Goal: Transaction & Acquisition: Purchase product/service

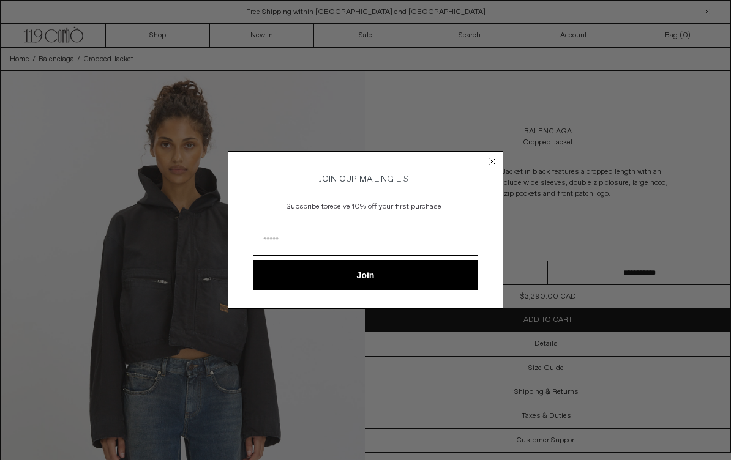
click at [497, 156] on icon "Close dialog" at bounding box center [492, 162] width 12 height 12
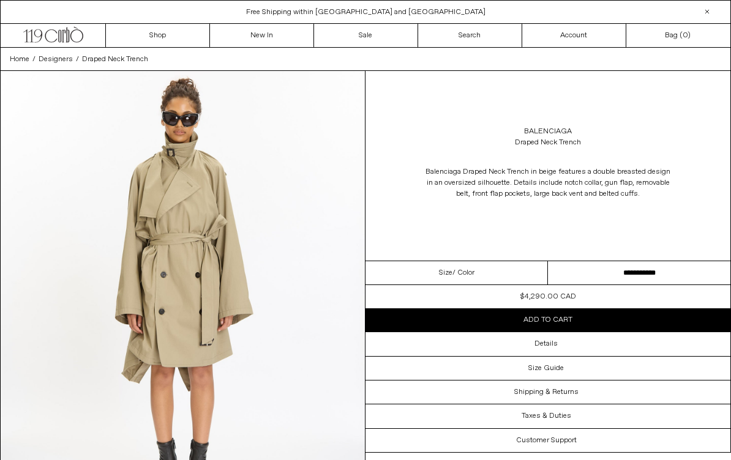
scroll to position [1, 0]
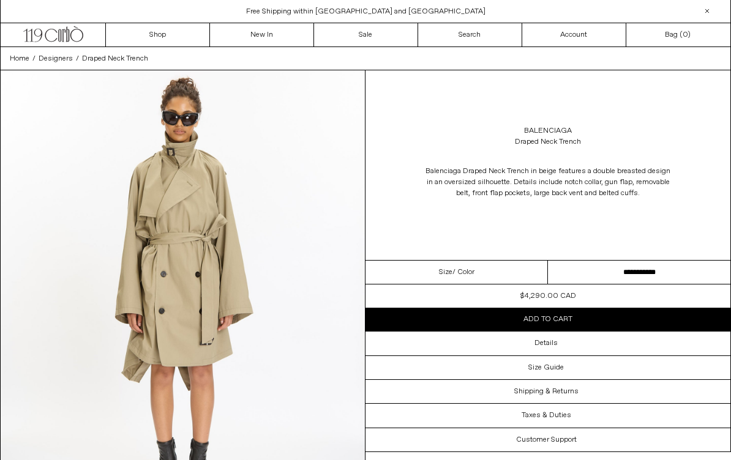
click at [264, 34] on link "New In" at bounding box center [262, 34] width 104 height 23
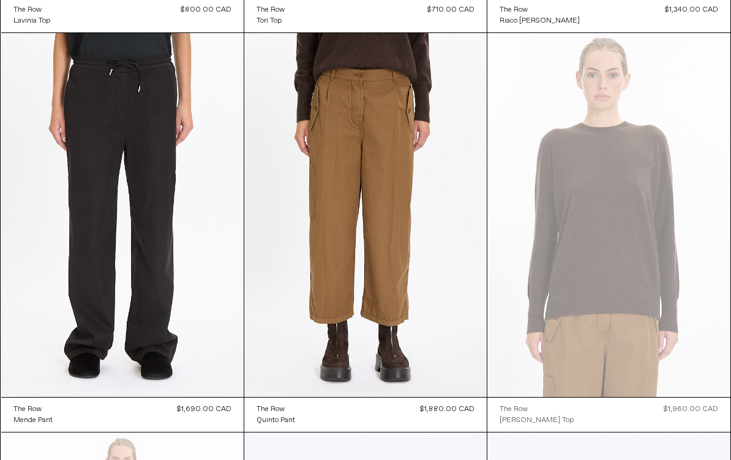
scroll to position [4033, 0]
click at [423, 263] on at bounding box center [365, 215] width 242 height 364
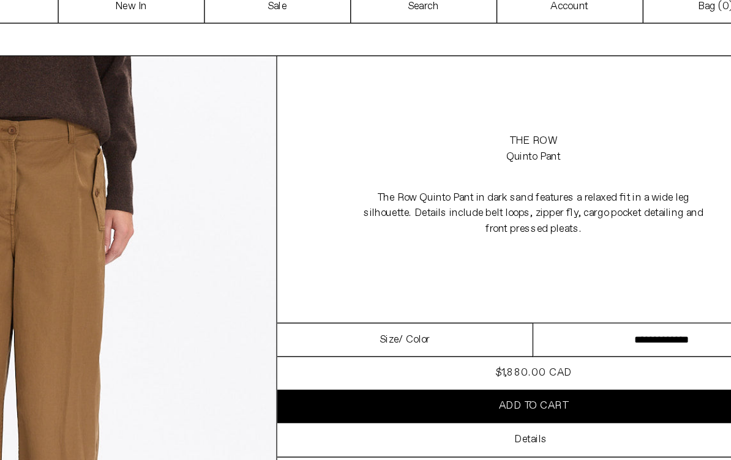
click at [548, 261] on select "**********" at bounding box center [639, 273] width 182 height 24
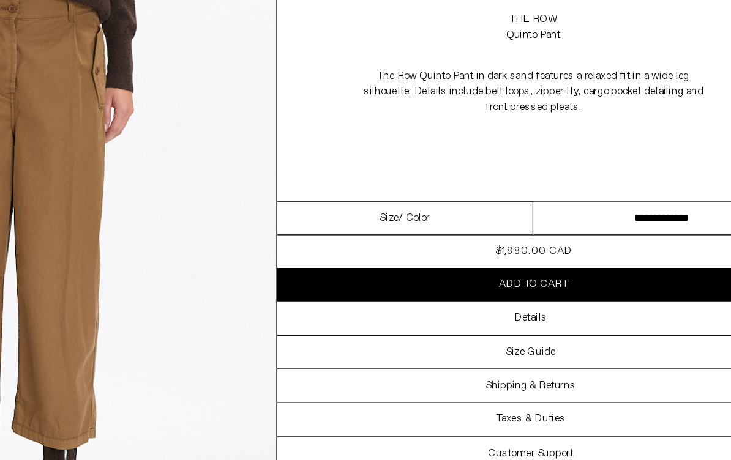
click at [534, 340] on h3 "Details" at bounding box center [545, 344] width 23 height 9
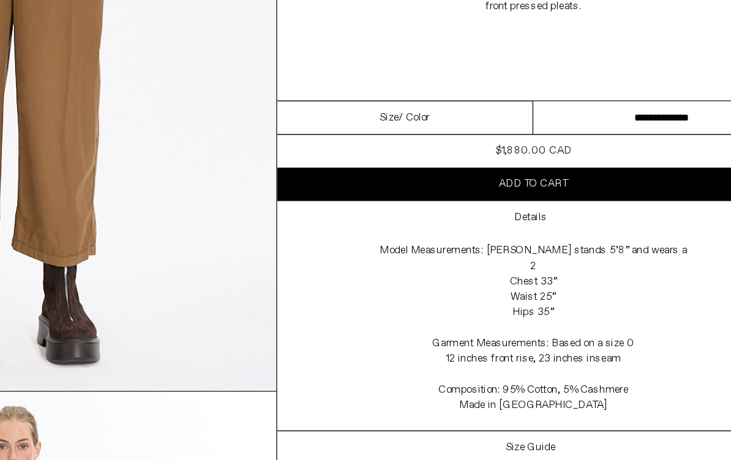
scroll to position [130, 0]
click at [417, 425] on div "Size Guide" at bounding box center [547, 436] width 365 height 23
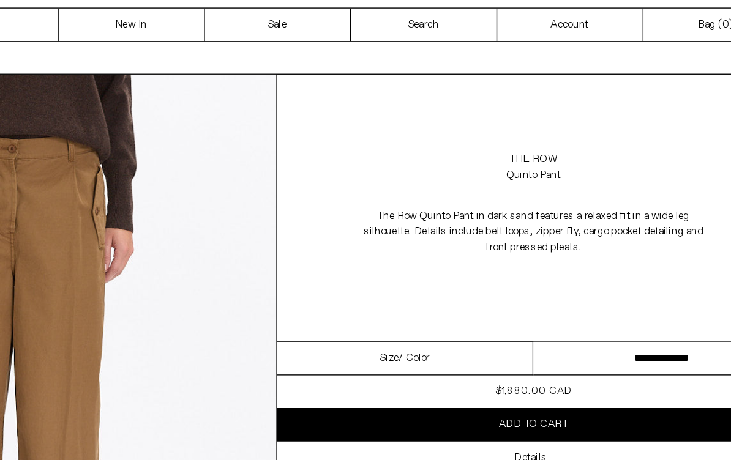
scroll to position [0, 0]
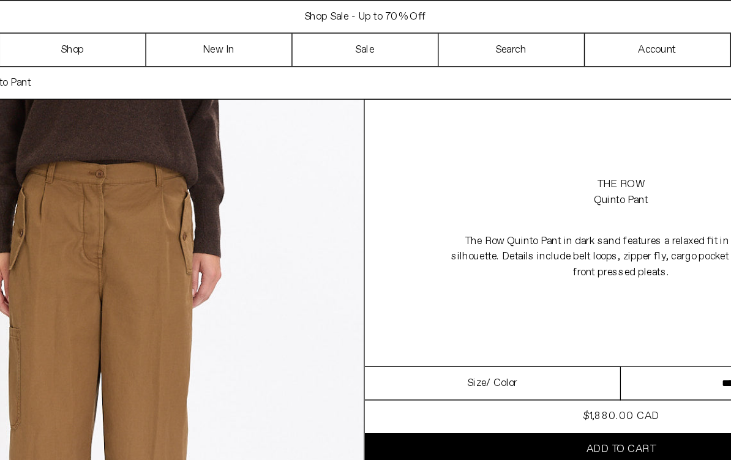
click at [210, 35] on link "New In" at bounding box center [262, 35] width 104 height 23
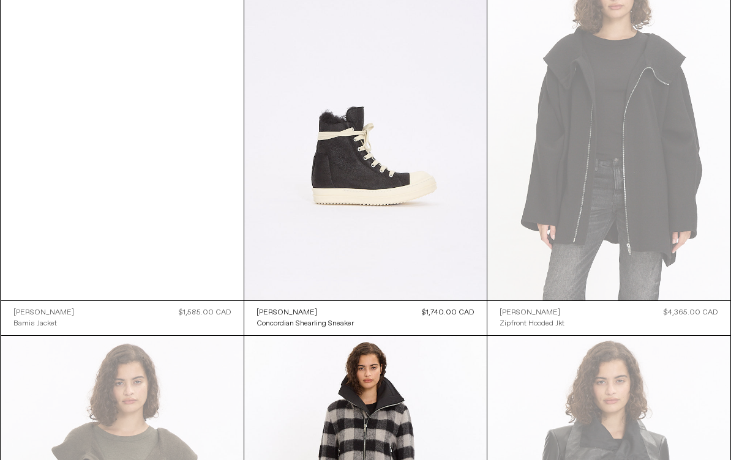
scroll to position [14516, 0]
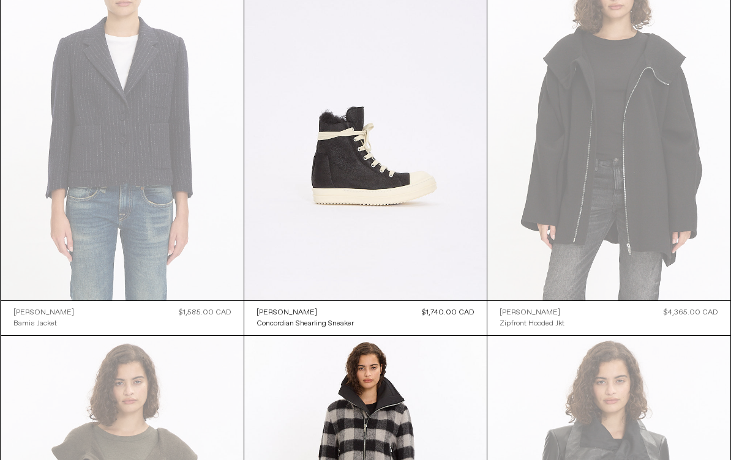
click at [650, 255] on at bounding box center [608, 119] width 242 height 364
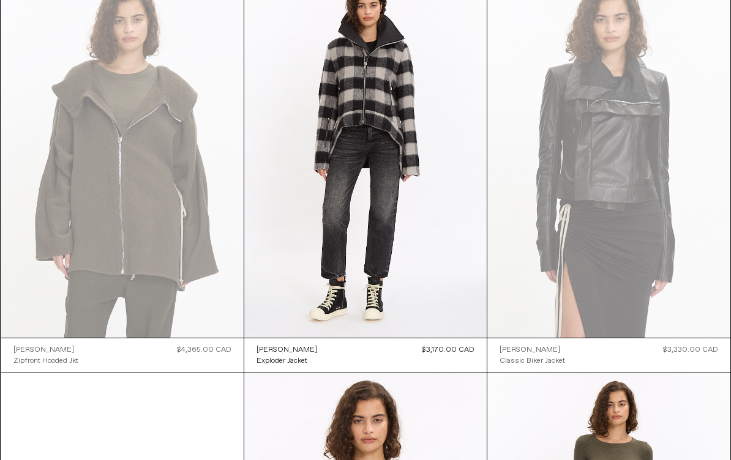
scroll to position [14888, 0]
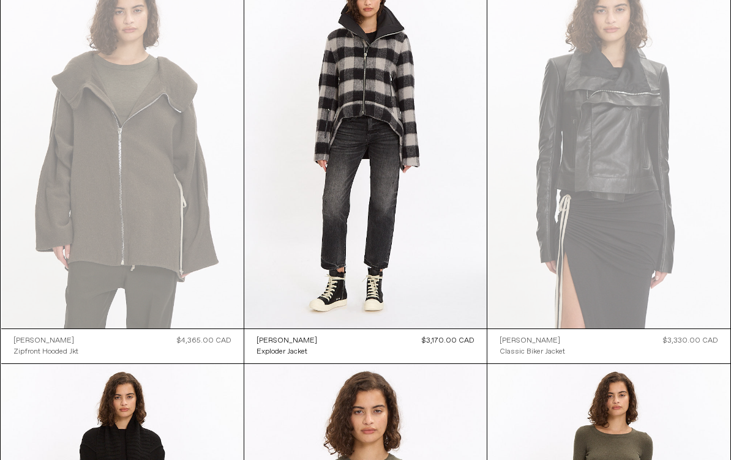
click at [185, 179] on at bounding box center [122, 146] width 242 height 364
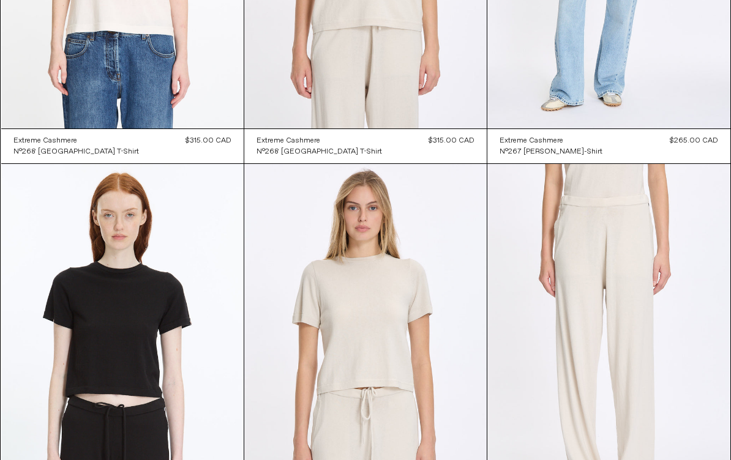
scroll to position [27060, 0]
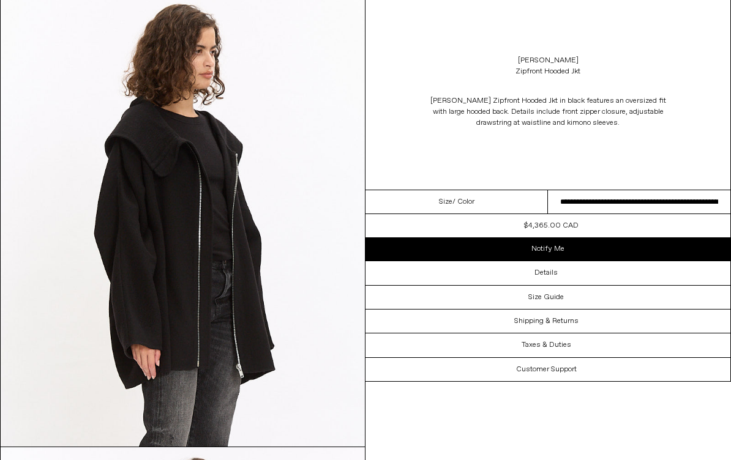
scroll to position [542, 0]
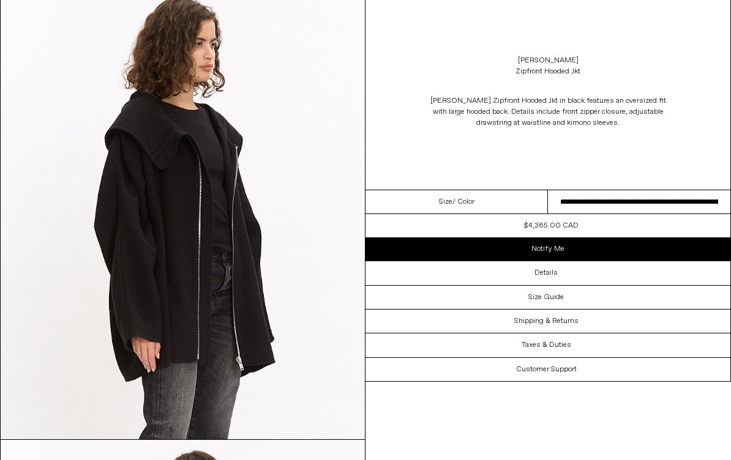
click at [620, 271] on div "Details" at bounding box center [547, 272] width 365 height 23
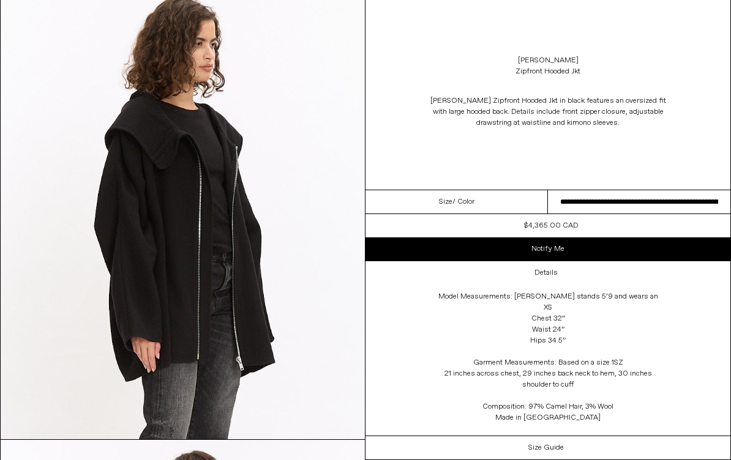
click at [658, 193] on select "**********" at bounding box center [639, 202] width 182 height 24
click at [697, 300] on div "Details Model Measurements: Elizabeth stands 5’9 and wears an XS Chest 32” Wais…" at bounding box center [547, 348] width 365 height 174
click at [482, 197] on div "Size / Color" at bounding box center [456, 202] width 182 height 24
click at [496, 201] on div "Size / Color" at bounding box center [456, 202] width 182 height 24
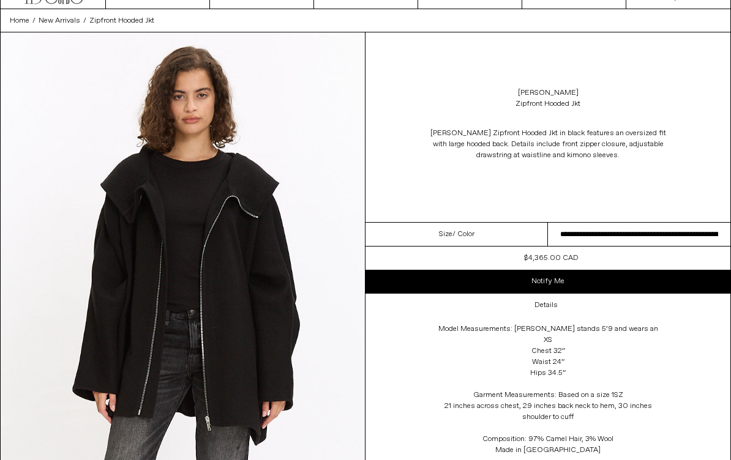
scroll to position [37, 0]
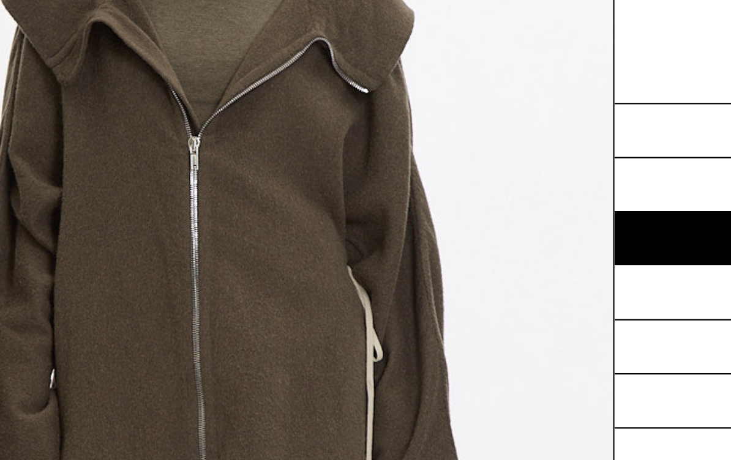
scroll to position [56, 0]
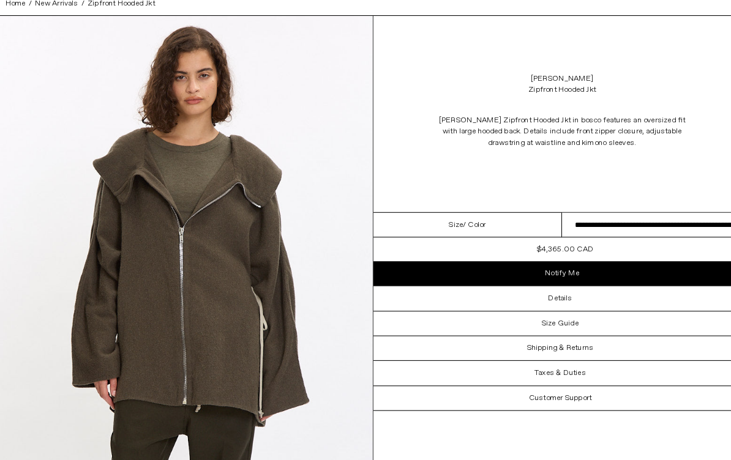
click at [648, 214] on select "**********" at bounding box center [639, 218] width 182 height 24
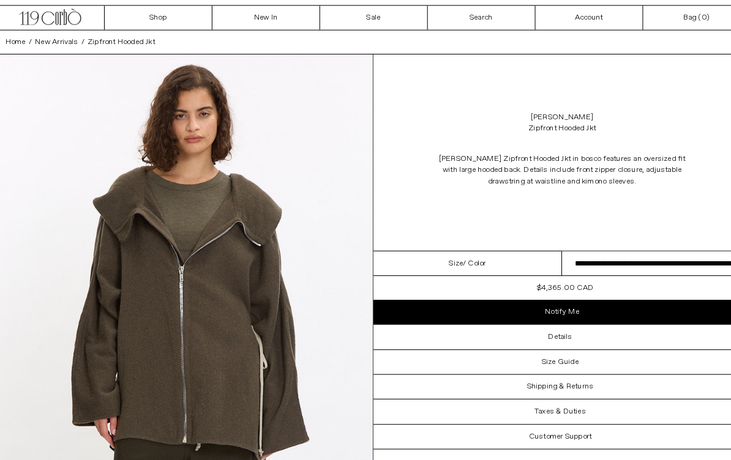
scroll to position [0, 0]
